Goal: Task Accomplishment & Management: Manage account settings

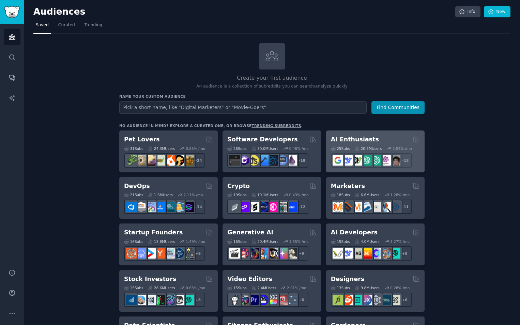
click at [377, 139] on div "AI Enthusiasts" at bounding box center [375, 139] width 89 height 9
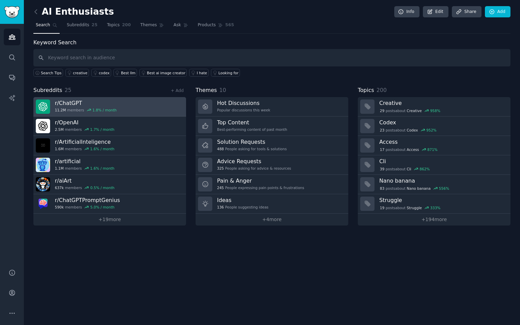
click at [107, 109] on div "1.8 % / month" at bounding box center [104, 110] width 24 height 5
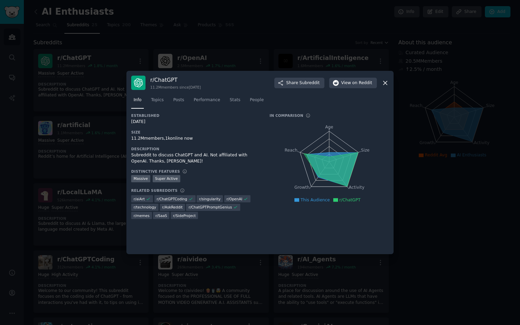
click at [386, 80] on icon at bounding box center [384, 82] width 7 height 7
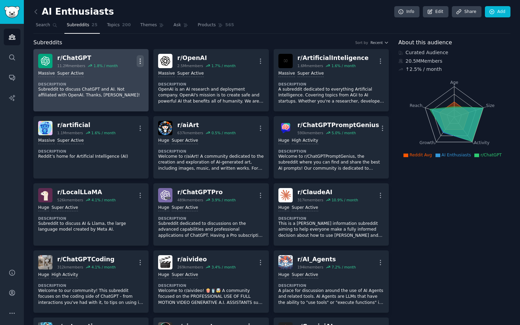
click at [141, 62] on icon "button" at bounding box center [140, 61] width 7 height 7
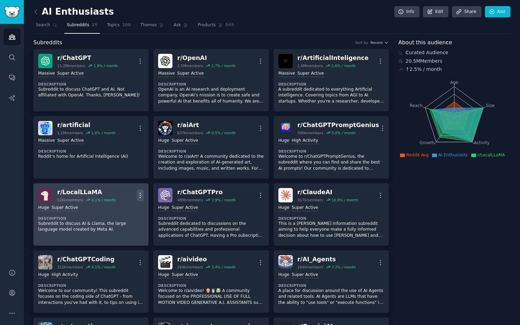
click at [138, 195] on icon "button" at bounding box center [140, 195] width 7 height 7
click at [118, 220] on p "Delete" at bounding box center [114, 221] width 16 height 7
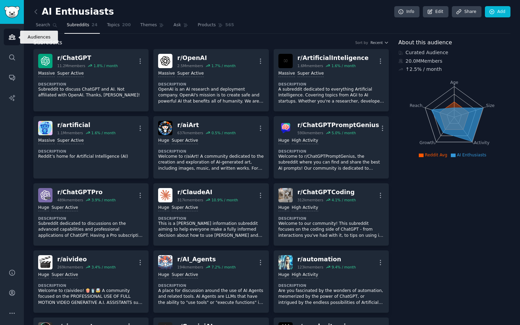
click at [10, 37] on icon "Sidebar" at bounding box center [12, 37] width 6 height 5
